Goal: Find specific page/section: Find specific page/section

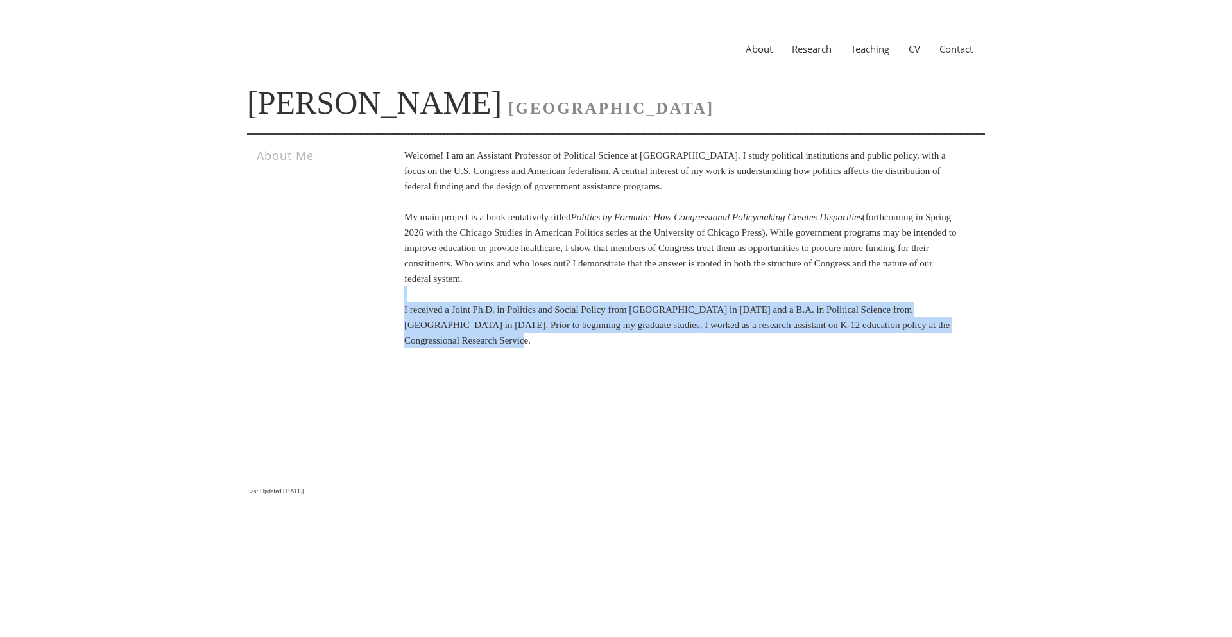
drag, startPoint x: 617, startPoint y: 347, endPoint x: 511, endPoint y: 291, distance: 119.4
click at [511, 291] on p "Welcome! I am an Assistant Professor of Political Science at [GEOGRAPHIC_DATA].…" at bounding box center [681, 248] width 554 height 200
click at [511, 289] on p "Welcome! I am an Assistant Professor of Political Science at [GEOGRAPHIC_DATA].…" at bounding box center [681, 248] width 554 height 200
drag, startPoint x: 511, startPoint y: 289, endPoint x: 568, endPoint y: 356, distance: 87.8
click at [568, 356] on div "Welcome! I am an Assistant Professor of Political Science at [GEOGRAPHIC_DATA].…" at bounding box center [663, 254] width 590 height 213
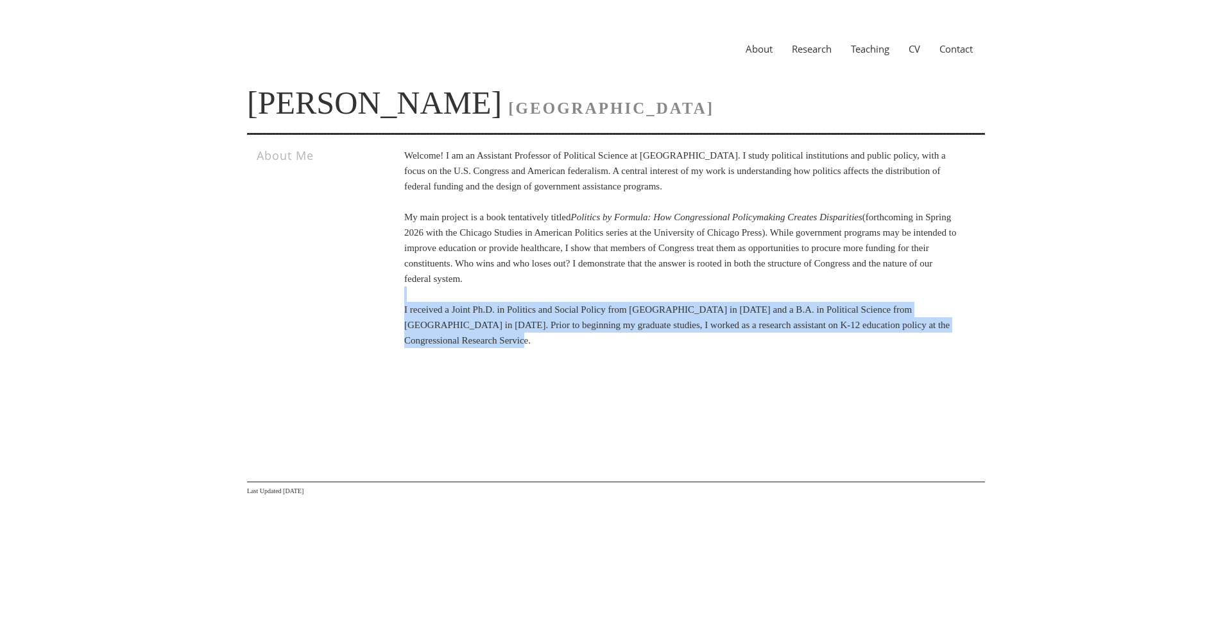
click at [568, 356] on div "Welcome! I am an Assistant Professor of Political Science at [GEOGRAPHIC_DATA].…" at bounding box center [663, 254] width 590 height 213
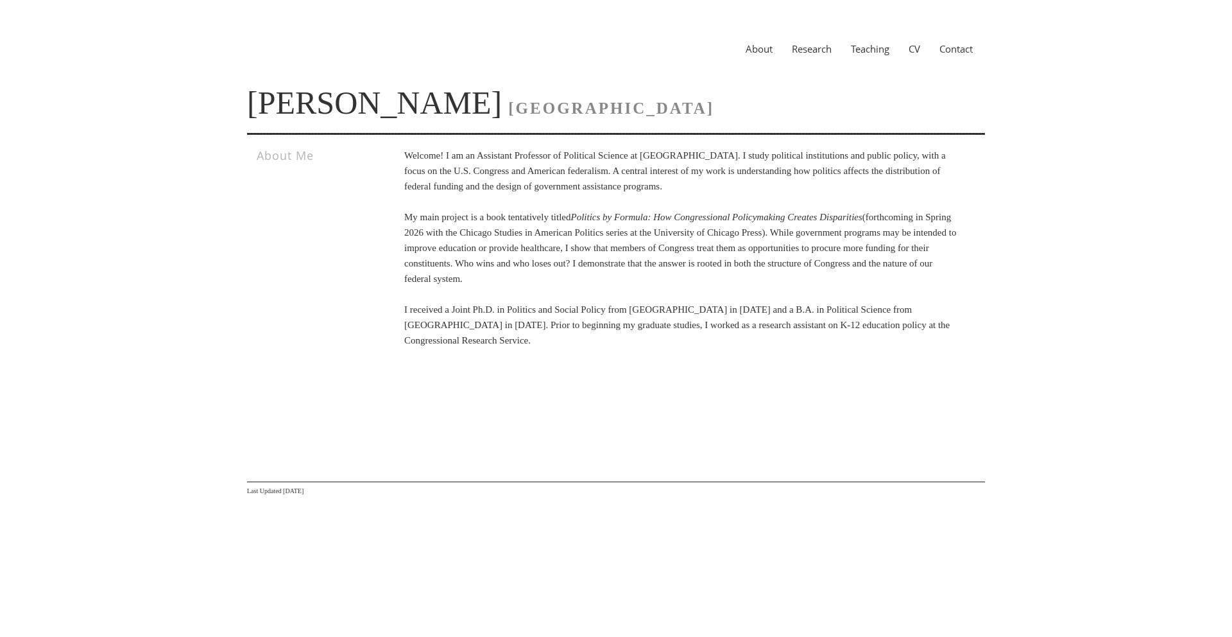
click at [800, 47] on link "Research" at bounding box center [811, 48] width 59 height 13
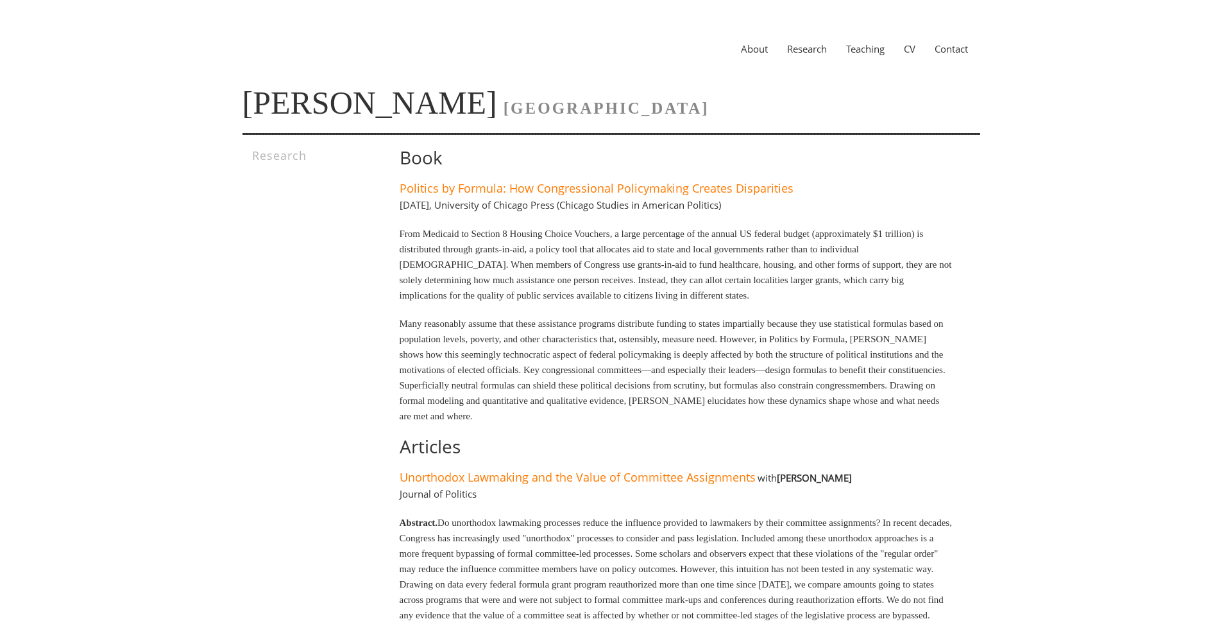
click at [911, 47] on link "CV" at bounding box center [910, 48] width 31 height 13
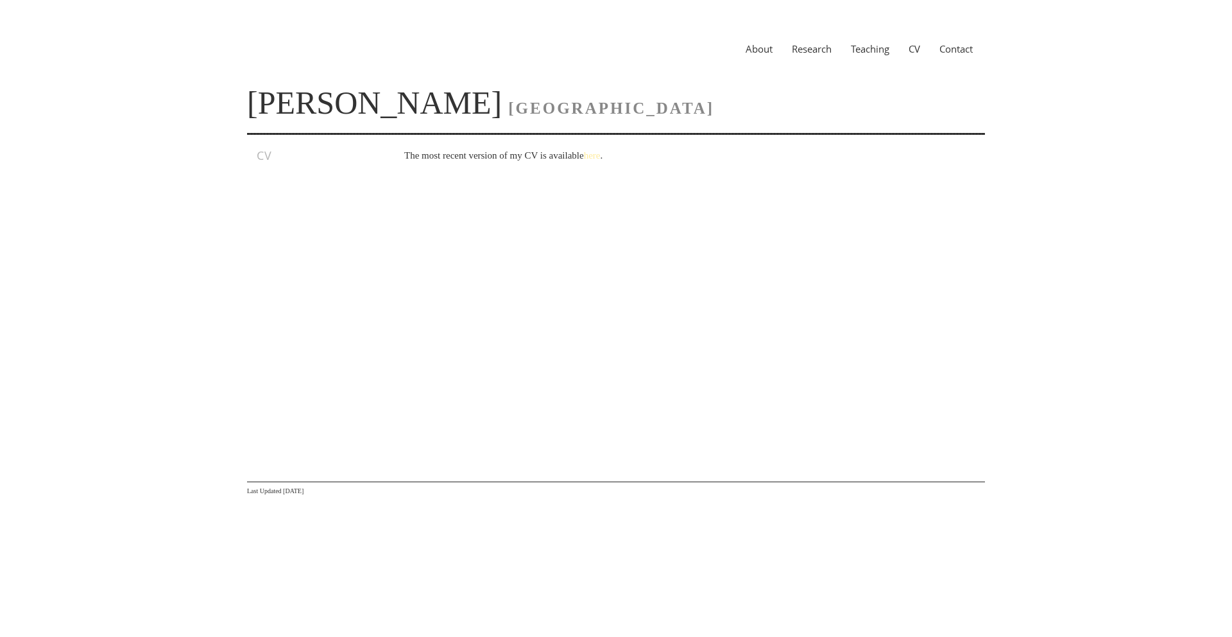
click at [601, 157] on link "here" at bounding box center [592, 155] width 17 height 10
